Goal: Information Seeking & Learning: Compare options

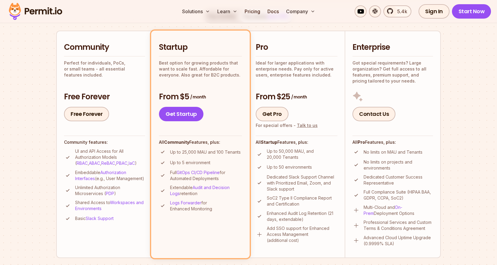
scroll to position [127, 0]
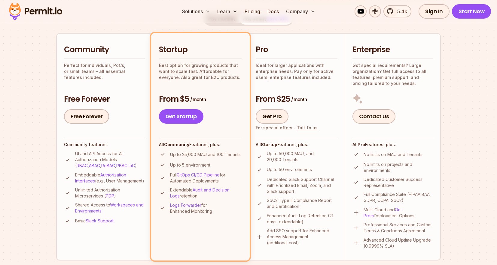
click at [282, 154] on p "Up to 50,000 MAU, and 20,000 Tenants" at bounding box center [302, 157] width 71 height 12
click at [299, 159] on p "Up to 50,000 MAU, and 20,000 Tenants" at bounding box center [302, 157] width 71 height 12
click at [294, 159] on p "Up to 50,000 MAU, and 20,000 Tenants" at bounding box center [302, 157] width 71 height 12
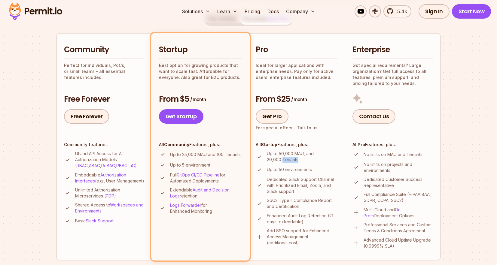
click at [294, 159] on p "Up to 50,000 MAU, and 20,000 Tenants" at bounding box center [302, 157] width 71 height 12
click at [312, 161] on p "Up to 50,000 MAU, and 20,000 Tenants" at bounding box center [302, 157] width 71 height 12
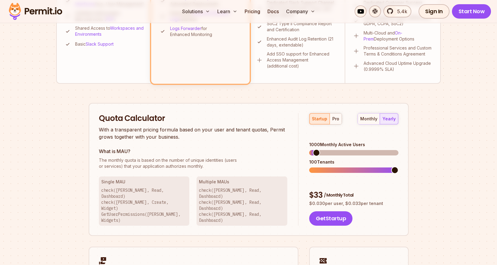
scroll to position [304, 0]
click at [337, 119] on div "pro" at bounding box center [335, 119] width 7 height 6
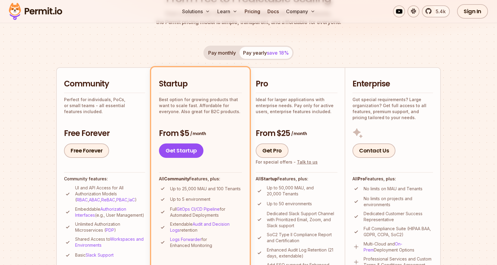
scroll to position [0, 0]
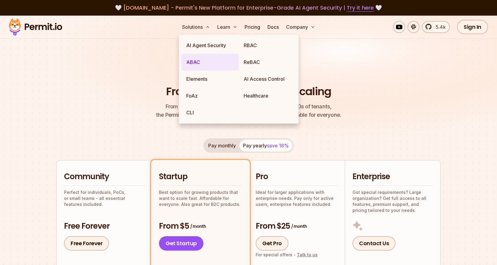
click at [193, 64] on link "ABAC" at bounding box center [209, 62] width 57 height 17
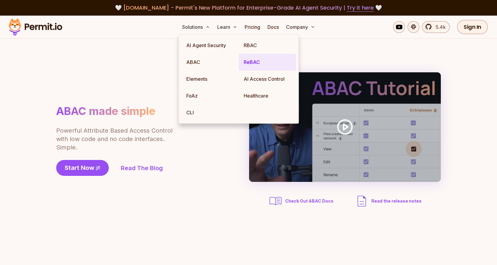
click at [262, 64] on link "ReBAC" at bounding box center [267, 62] width 57 height 17
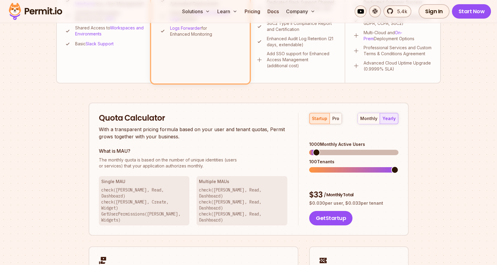
scroll to position [295, 0]
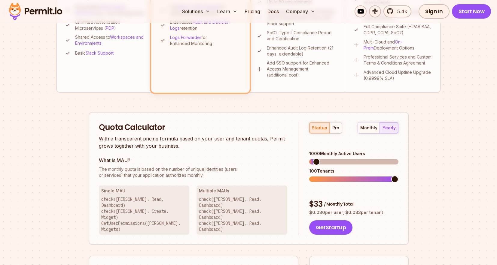
click at [332, 123] on button "pro" at bounding box center [336, 128] width 12 height 11
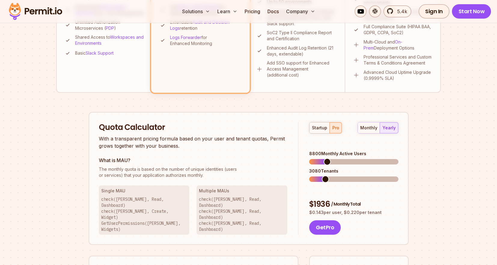
click at [325, 158] on span at bounding box center [327, 161] width 7 height 7
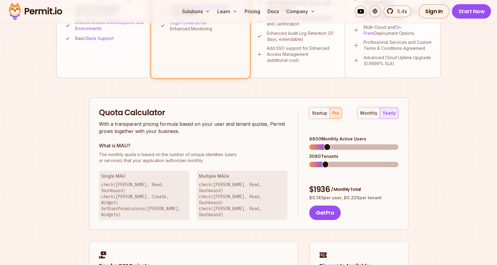
scroll to position [306, 0]
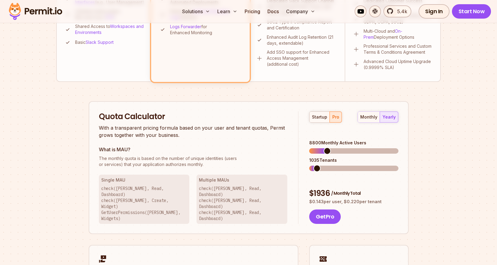
click at [314, 165] on span at bounding box center [316, 168] width 7 height 7
click at [323, 148] on span at bounding box center [325, 151] width 7 height 7
click at [318, 165] on span at bounding box center [320, 168] width 7 height 7
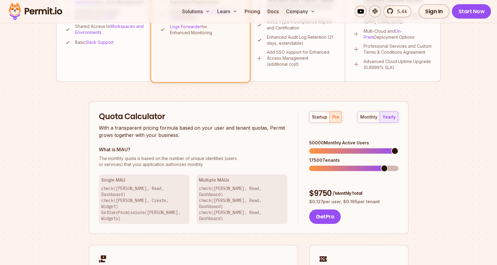
click at [398, 149] on span at bounding box center [394, 151] width 7 height 7
click at [366, 165] on span at bounding box center [369, 168] width 7 height 7
click at [398, 155] on span at bounding box center [394, 151] width 7 height 7
click at [342, 188] on div "$ 9731 / Monthly Total" at bounding box center [353, 193] width 89 height 11
click at [346, 190] on span "/ Monthly Total" at bounding box center [344, 193] width 29 height 6
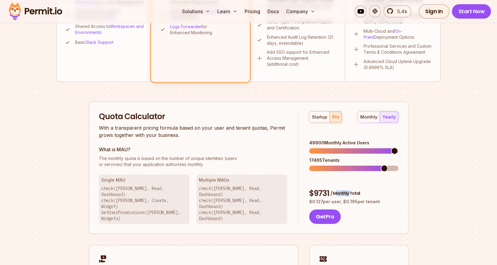
click at [346, 190] on span "/ Monthly Total" at bounding box center [344, 193] width 29 height 6
click at [386, 188] on div "$ 9731 / Monthly Total" at bounding box center [353, 193] width 89 height 11
click at [369, 118] on div "monthly" at bounding box center [368, 117] width 17 height 6
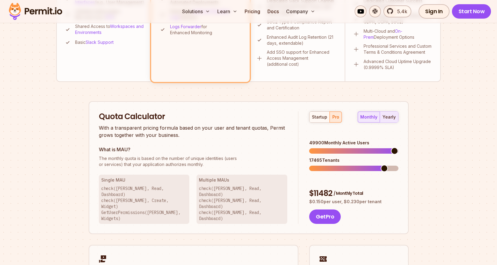
click at [387, 119] on div "yearly" at bounding box center [388, 117] width 13 height 6
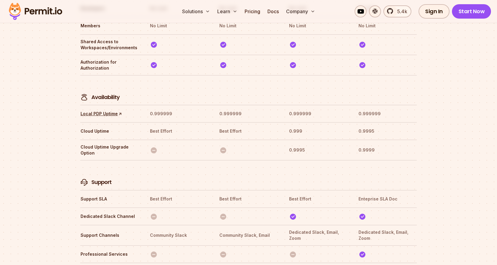
scroll to position [1869, 0]
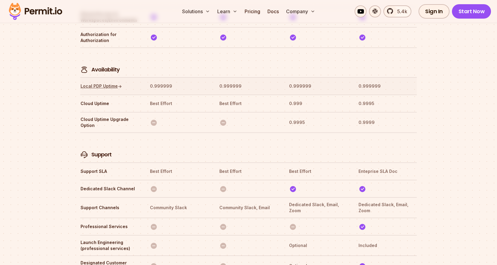
click at [94, 83] on link "Local PDP Uptime ↑" at bounding box center [101, 86] width 41 height 6
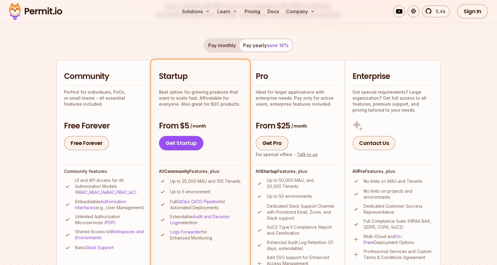
scroll to position [0, 0]
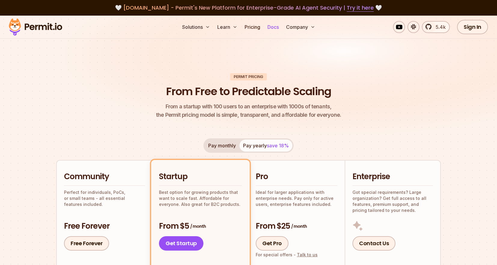
click at [272, 28] on link "Docs" at bounding box center [273, 27] width 16 height 12
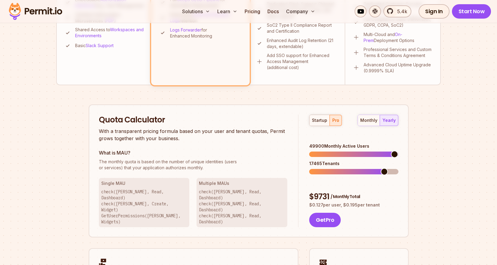
scroll to position [289, 0]
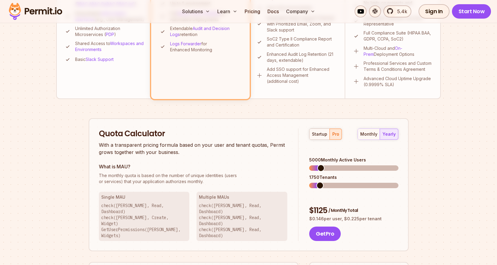
click at [318, 165] on span at bounding box center [320, 168] width 7 height 7
click at [371, 136] on div "monthly" at bounding box center [368, 134] width 17 height 6
click at [395, 138] on button "yearly" at bounding box center [389, 134] width 18 height 11
click at [321, 182] on span at bounding box center [323, 185] width 7 height 7
click at [327, 165] on span at bounding box center [329, 168] width 7 height 7
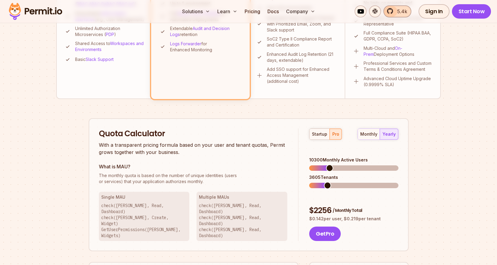
click at [404, 14] on span "5.4k" at bounding box center [401, 11] width 14 height 7
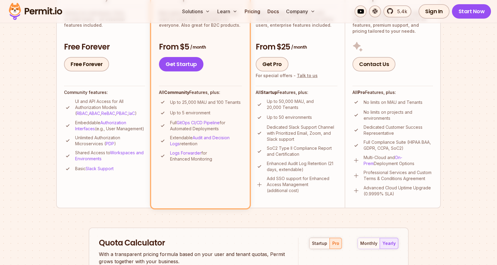
scroll to position [118, 0]
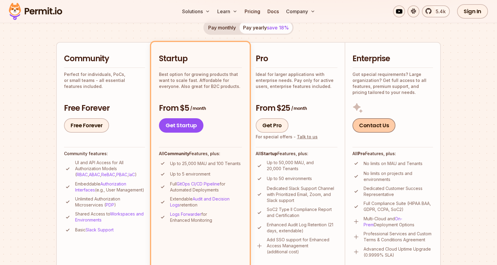
click at [379, 129] on link "Contact Us" at bounding box center [373, 125] width 43 height 14
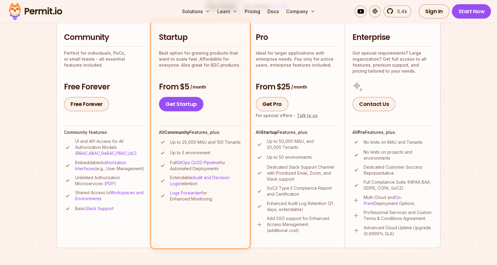
scroll to position [139, 0]
click at [306, 116] on link "Talk to us" at bounding box center [307, 115] width 21 height 5
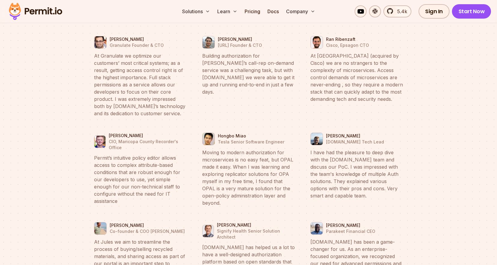
scroll to position [2886, 0]
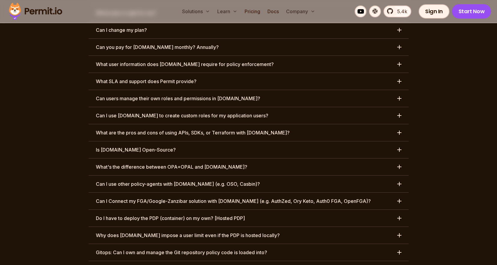
click at [344, 159] on button "What's the difference between OPA+OPAL and [DOMAIN_NAME]?" at bounding box center [249, 167] width 320 height 17
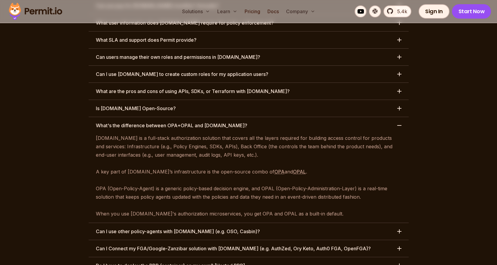
scroll to position [2930, 0]
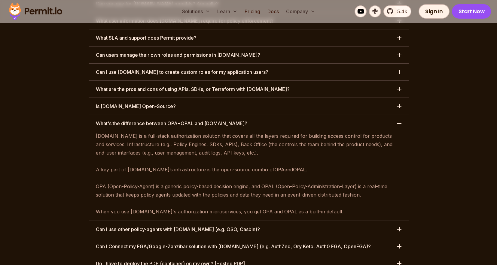
click at [460, 151] on section "Frequently asked questions What type of dog is your mascot / logo ? Is there a …" at bounding box center [248, 137] width 497 height 567
